Goal: Task Accomplishment & Management: Manage account settings

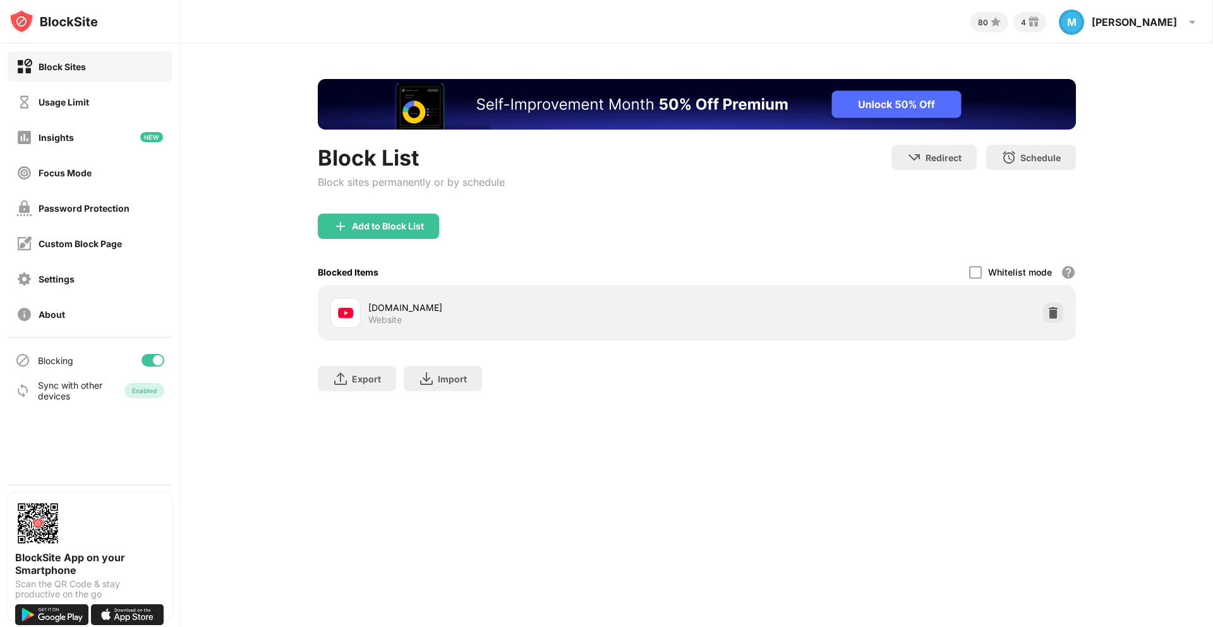
click at [152, 359] on div at bounding box center [152, 360] width 23 height 13
